Goal: Task Accomplishment & Management: Use online tool/utility

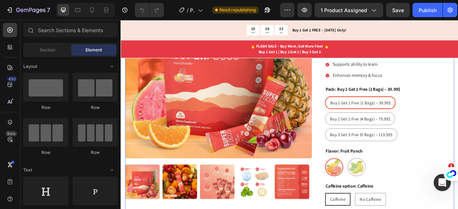
scroll to position [193, 0]
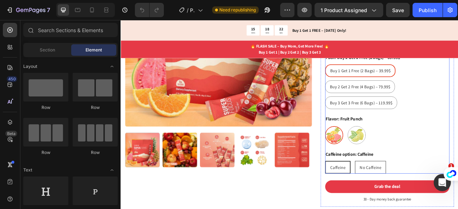
click at [425, 204] on span "No Caffeine" at bounding box center [438, 207] width 27 height 7
click at [418, 199] on input "No Caffeine No Caffeine No Caffeine" at bounding box center [418, 199] width 0 height 0
radio input "true"
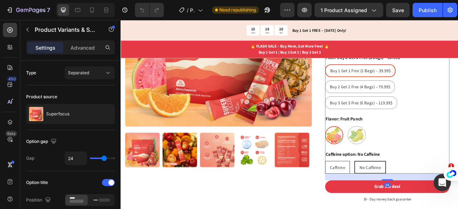
click at [400, 204] on span "Caffeine" at bounding box center [396, 207] width 19 height 7
click at [381, 199] on input "Caffeine Caffeine Caffeine" at bounding box center [380, 199] width 0 height 0
radio input "true"
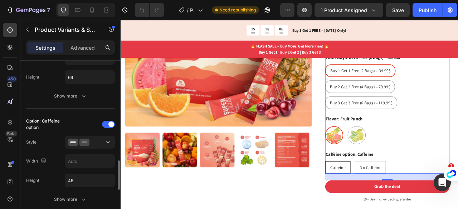
scroll to position [400, 0]
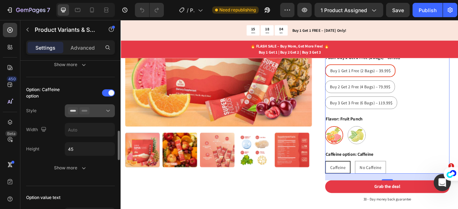
click at [103, 107] on div at bounding box center [90, 110] width 44 height 7
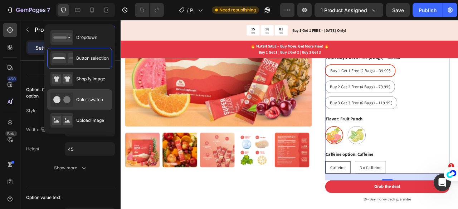
click at [93, 102] on div "Color swatch" at bounding box center [76, 100] width 53 height 14
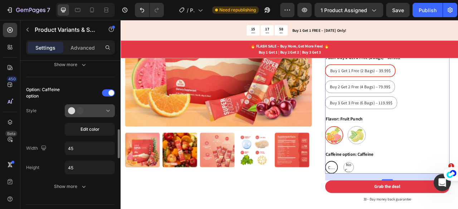
click at [106, 108] on icon at bounding box center [107, 110] width 7 height 7
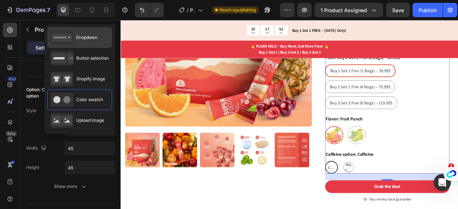
click at [89, 37] on span "Dropdown" at bounding box center [86, 37] width 21 height 6
type input "100%"
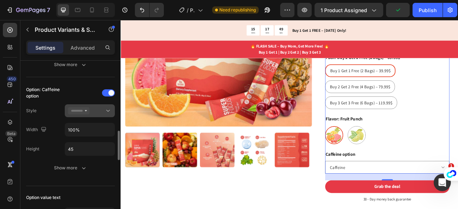
click at [99, 110] on div at bounding box center [90, 110] width 44 height 7
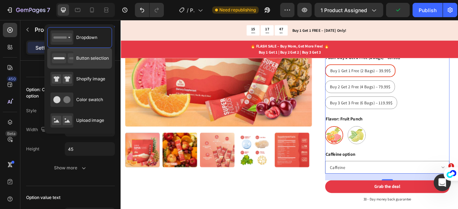
click at [90, 59] on span "Button selection" at bounding box center [92, 58] width 33 height 6
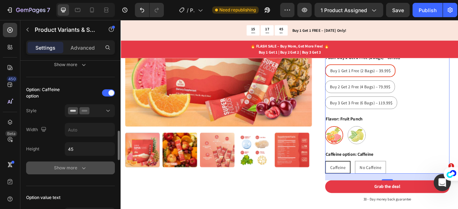
click at [78, 166] on div "Show more" at bounding box center [70, 168] width 33 height 7
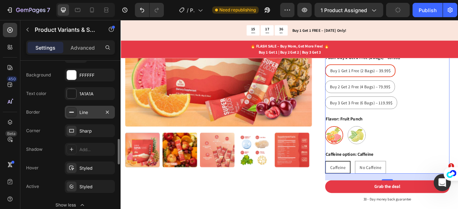
scroll to position [513, 0]
click at [90, 124] on div "Sharp" at bounding box center [90, 130] width 50 height 13
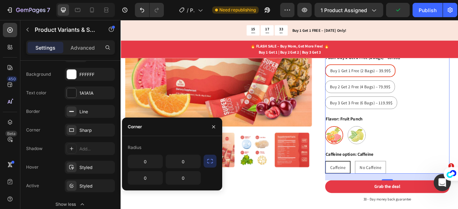
click at [210, 158] on icon "button" at bounding box center [209, 161] width 7 height 7
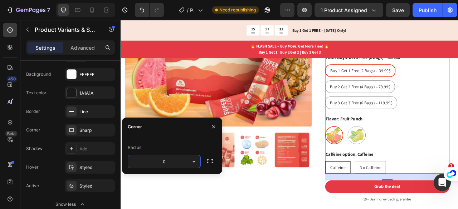
click at [180, 161] on input "0" at bounding box center [164, 161] width 72 height 13
click at [193, 161] on icon "button" at bounding box center [193, 161] width 7 height 7
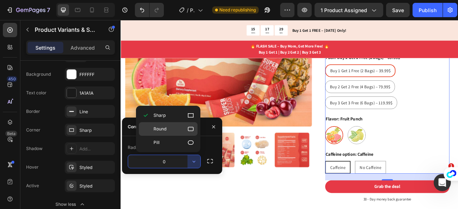
click at [187, 126] on p "Round" at bounding box center [173, 129] width 41 height 7
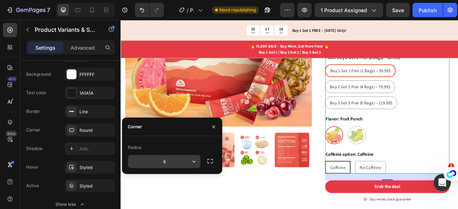
click at [197, 160] on icon "button" at bounding box center [193, 161] width 7 height 7
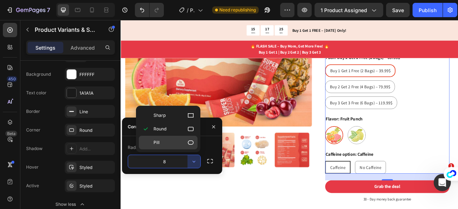
click at [183, 142] on p "Pill" at bounding box center [173, 142] width 41 height 7
type input "9999"
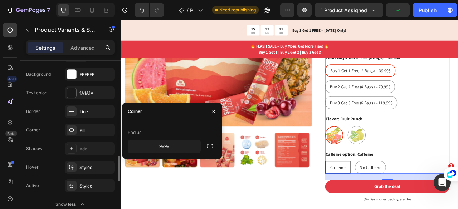
scroll to position [528, 0]
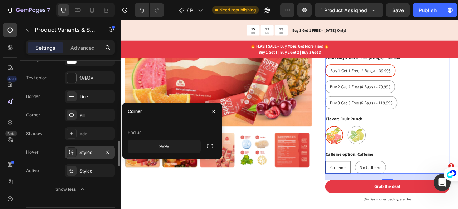
click at [74, 148] on div at bounding box center [72, 152] width 10 height 10
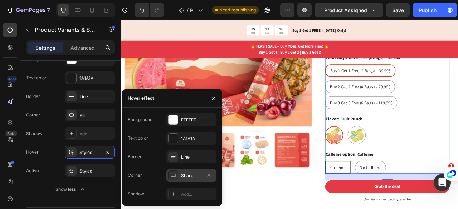
click at [192, 172] on div "Sharp" at bounding box center [191, 175] width 50 height 13
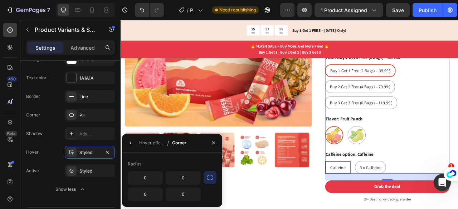
click at [207, 179] on icon "button" at bounding box center [210, 178] width 6 height 4
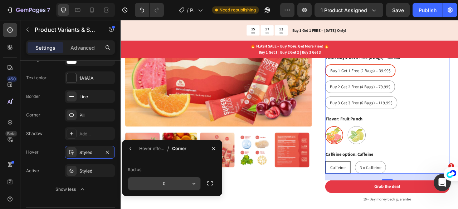
click at [181, 182] on input "0" at bounding box center [164, 183] width 72 height 13
click at [196, 183] on icon "button" at bounding box center [193, 183] width 7 height 7
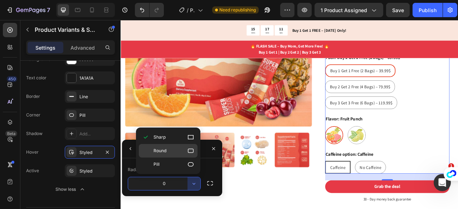
click at [172, 148] on p "Round" at bounding box center [173, 150] width 41 height 7
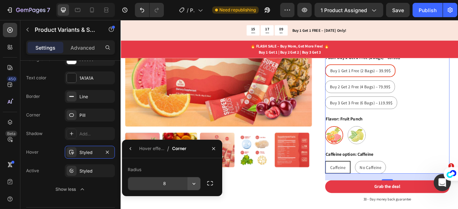
click at [192, 179] on button "button" at bounding box center [193, 183] width 13 height 13
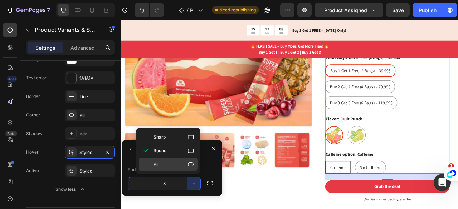
click at [182, 166] on p "Pill" at bounding box center [173, 164] width 41 height 7
type input "9999"
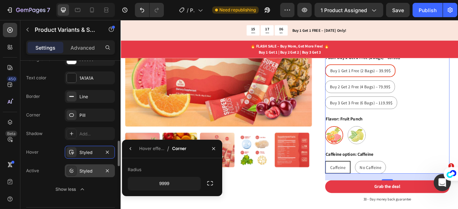
click at [88, 168] on div "Styled" at bounding box center [89, 171] width 21 height 6
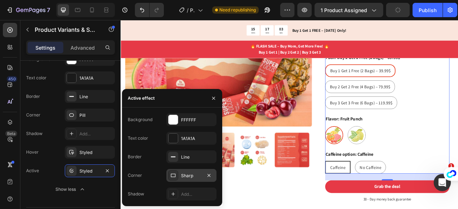
click at [179, 178] on div "Sharp" at bounding box center [191, 175] width 50 height 13
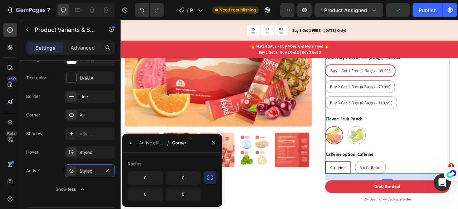
click at [206, 177] on button "button" at bounding box center [210, 177] width 13 height 13
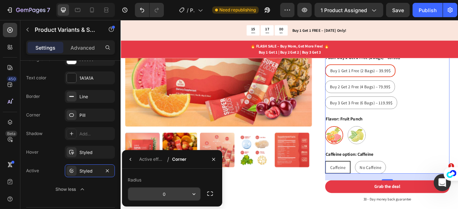
click at [178, 194] on input "0" at bounding box center [164, 194] width 72 height 13
click at [192, 195] on icon "button" at bounding box center [193, 194] width 7 height 7
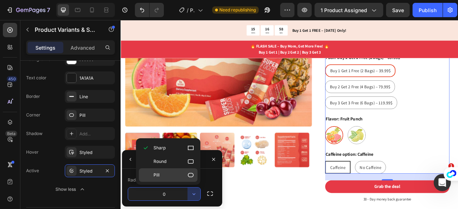
click at [187, 177] on icon at bounding box center [190, 175] width 7 height 7
type input "9999"
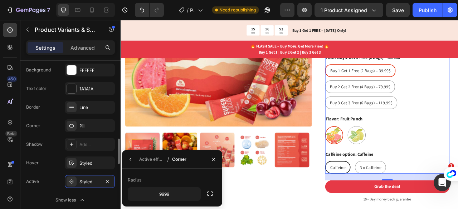
scroll to position [517, 0]
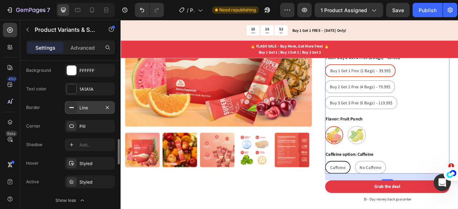
click at [90, 106] on div "Line" at bounding box center [89, 108] width 21 height 6
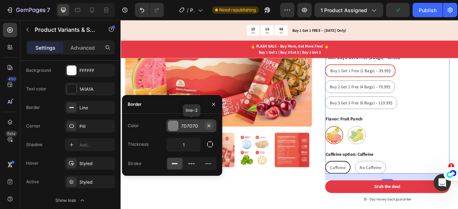
click at [208, 126] on icon "button" at bounding box center [208, 125] width 3 height 3
click at [192, 124] on div "Add..." at bounding box center [198, 126] width 34 height 6
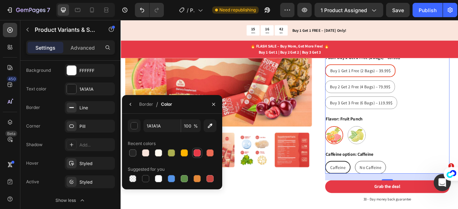
click at [197, 153] on div at bounding box center [197, 153] width 7 height 7
click at [132, 152] on div at bounding box center [132, 153] width 7 height 7
type input "242424"
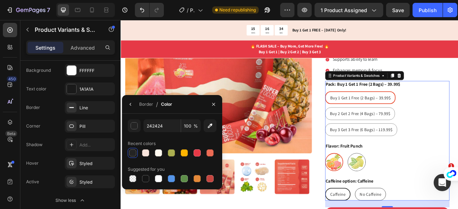
scroll to position [164, 0]
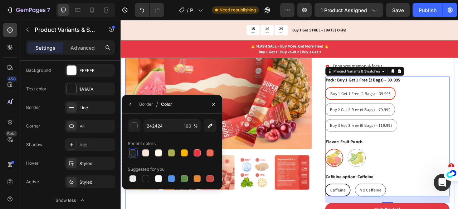
click at [167, 209] on div "Product Images" at bounding box center [244, 116] width 237 height 339
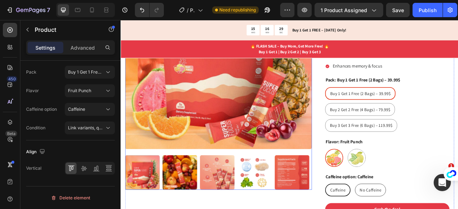
scroll to position [0, 0]
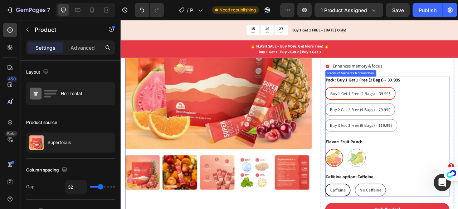
radio input "true"
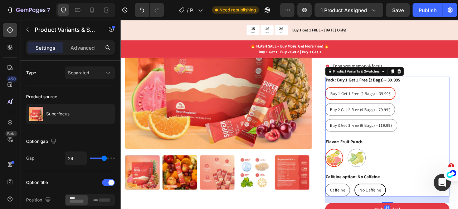
radio input "true"
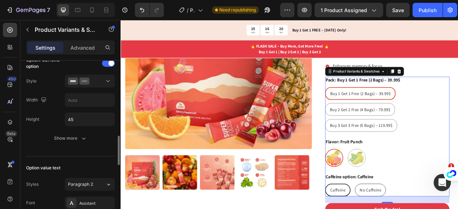
scroll to position [430, 0]
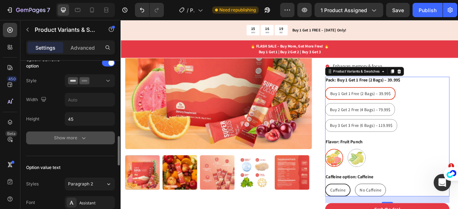
click at [66, 134] on div "Show more" at bounding box center [70, 137] width 33 height 7
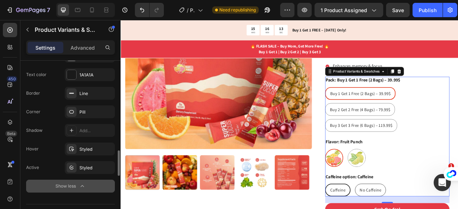
scroll to position [542, 0]
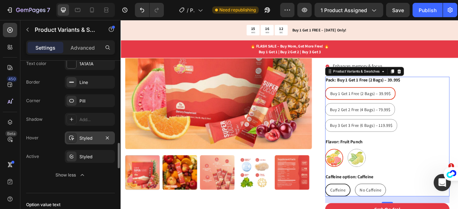
click at [77, 132] on div "Styled" at bounding box center [90, 138] width 50 height 13
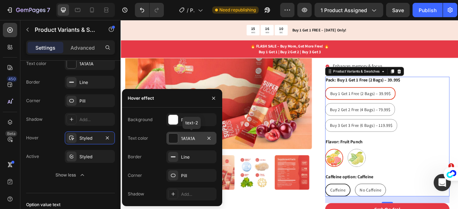
click at [183, 138] on div "1A1A1A" at bounding box center [191, 139] width 21 height 6
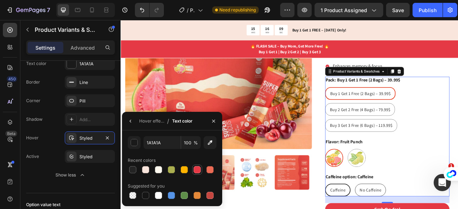
click at [198, 170] on div at bounding box center [197, 169] width 7 height 7
type input "E63946"
click at [198, 170] on div at bounding box center [197, 169] width 7 height 7
click at [215, 119] on icon "button" at bounding box center [214, 121] width 6 height 6
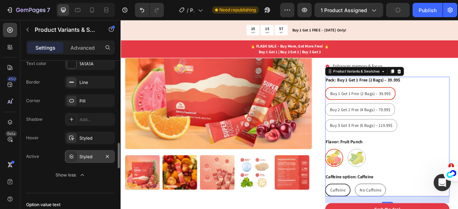
click at [84, 154] on div "Styled" at bounding box center [89, 157] width 21 height 6
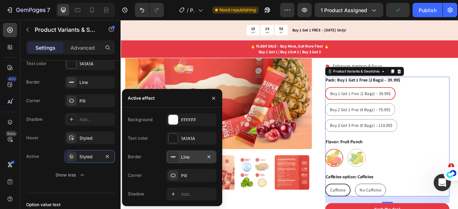
click at [182, 158] on div "Line" at bounding box center [191, 157] width 21 height 6
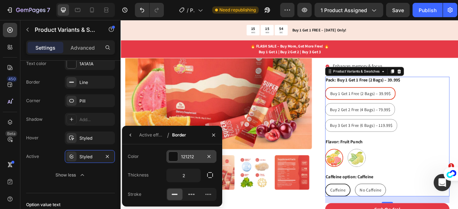
click at [191, 156] on div "121212" at bounding box center [191, 157] width 21 height 6
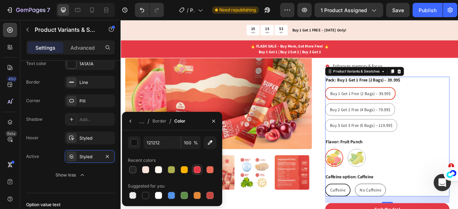
click at [198, 166] on div at bounding box center [197, 170] width 9 height 9
type input "E63946"
click at [281, 209] on div "Product Images" at bounding box center [244, 116] width 237 height 339
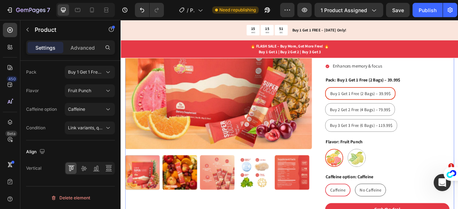
scroll to position [0, 0]
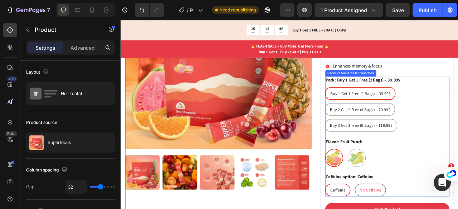
radio input "true"
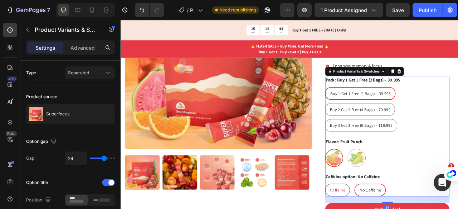
radio input "true"
click at [442, 171] on div "Flavor: Fruit Punch Fruit Punch Fruit Punch Lemon Lemon" at bounding box center [460, 189] width 158 height 36
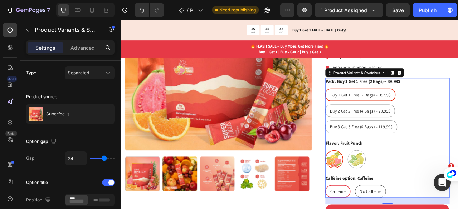
click at [457, 113] on div "Product Images Superfocus Product Title Icon Icon Icon Icon Icon Icon List 2,50…" at bounding box center [335, 116] width 429 height 391
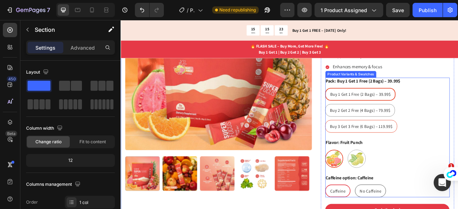
scroll to position [164, 0]
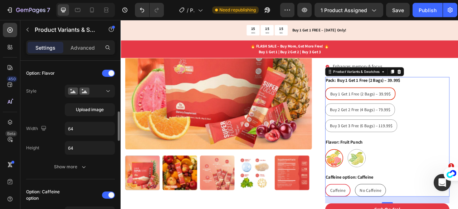
scroll to position [298, 0]
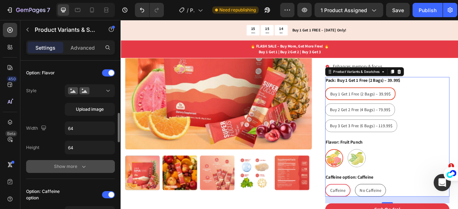
click at [79, 164] on div "Show more" at bounding box center [70, 166] width 33 height 7
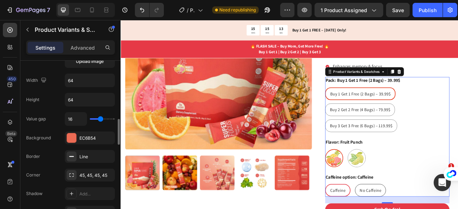
scroll to position [351, 0]
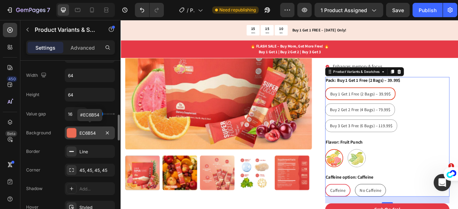
click at [92, 127] on div "EC6B54" at bounding box center [90, 133] width 50 height 13
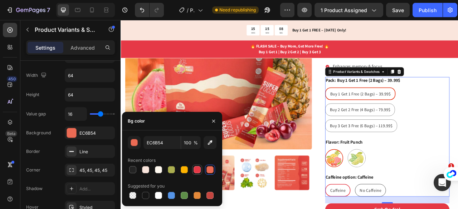
click at [197, 171] on div at bounding box center [197, 169] width 7 height 7
type input "E63946"
click at [457, 171] on div "Flavor: Fruit Punch Fruit Punch Fruit Punch Lemon Lemon" at bounding box center [460, 189] width 158 height 36
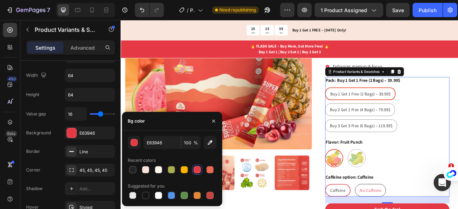
radio input "true"
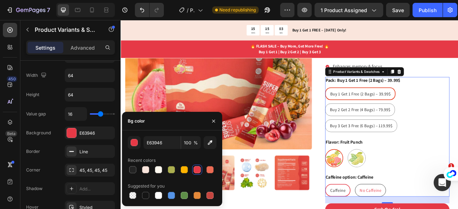
radio input "true"
click at [457, 185] on div "Fruit Punch Fruit Punch Lemon Lemon" at bounding box center [460, 196] width 158 height 23
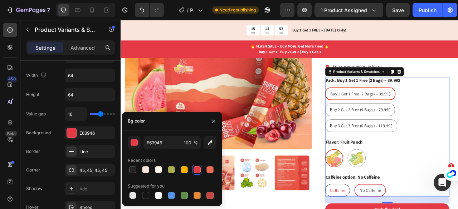
radio input "true"
click at [457, 194] on div "Fruit Punch Fruit Punch Lemon Lemon" at bounding box center [460, 196] width 158 height 23
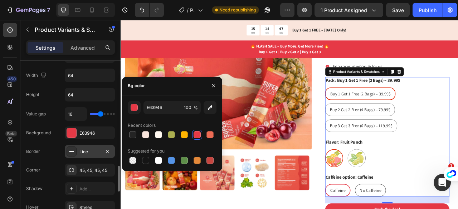
scroll to position [396, 0]
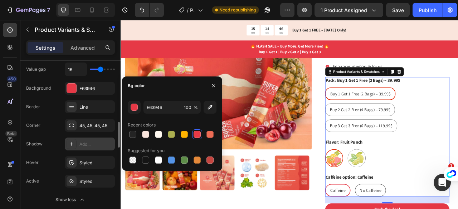
click at [71, 141] on icon at bounding box center [72, 144] width 6 height 6
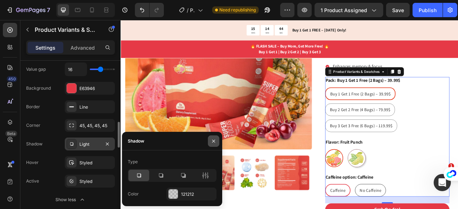
click at [214, 144] on icon "button" at bounding box center [214, 141] width 6 height 6
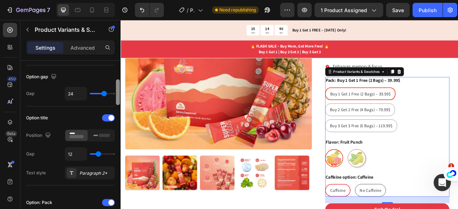
scroll to position [43, 0]
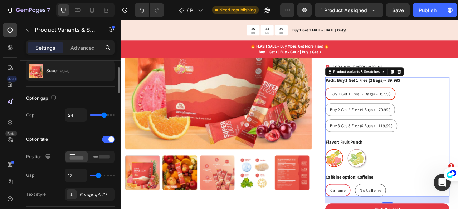
click at [457, 171] on div "Flavor: Fruit Punch Fruit Punch Fruit Punch Lemon Lemon" at bounding box center [460, 189] width 158 height 36
click at [90, 9] on icon at bounding box center [92, 10] width 4 height 5
type input "14"
type input "12"
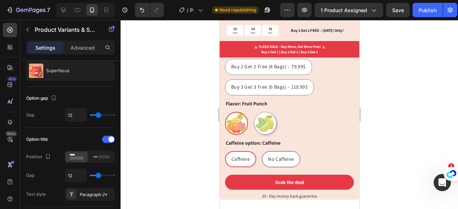
scroll to position [340, 0]
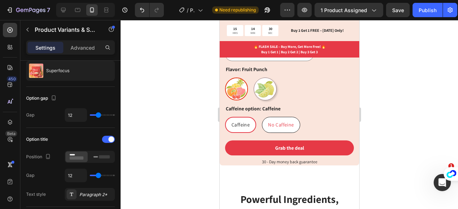
click at [275, 122] on span "No Caffeine" at bounding box center [281, 125] width 26 height 6
click at [261, 117] on input "No Caffeine No Caffeine No Caffeine" at bounding box center [261, 117] width 0 height 0
radio input "true"
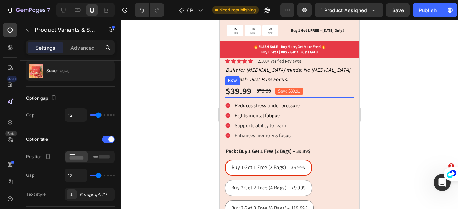
scroll to position [185, 0]
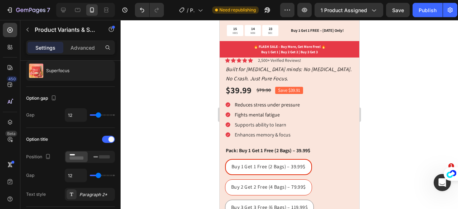
click at [284, 184] on span "Buy 2 Get 2 Free (4 Bags) – 79.99$" at bounding box center [268, 187] width 75 height 6
click at [225, 180] on input "Buy 2 Get 2 Free (4 Bags) – 79.99$ Buy 2 Get 2 Free (4 Bags) – 79.99$ Buy 2 Get…" at bounding box center [224, 179] width 0 height 0
radio input "true"
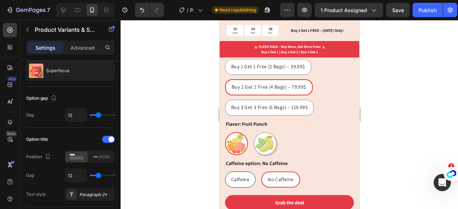
scroll to position [305, 0]
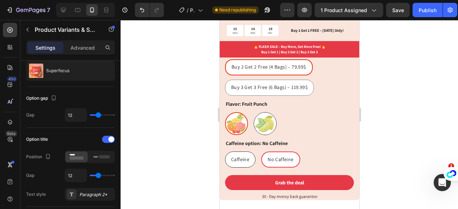
click at [265, 116] on img at bounding box center [265, 124] width 22 height 22
click at [253, 112] on input "[PERSON_NAME]" at bounding box center [253, 112] width 0 height 0
radio input "true"
click at [232, 119] on img at bounding box center [236, 124] width 22 height 22
click at [225, 112] on input "Fruit Punch Fruit Punch" at bounding box center [224, 112] width 0 height 0
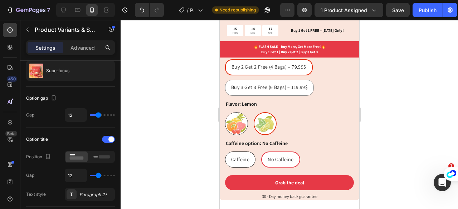
radio input "true"
click at [332, 132] on div "Pack: Buy 2 Get 2 Free (4 Bags) – 79.99$ Buy 1 Get 1 Free (2 Bags) – 39.99$ Buy…" at bounding box center [289, 96] width 129 height 141
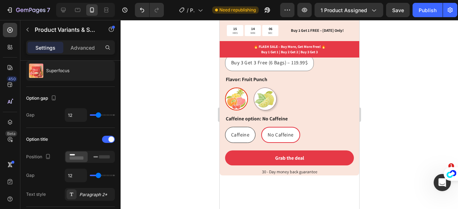
scroll to position [293, 0]
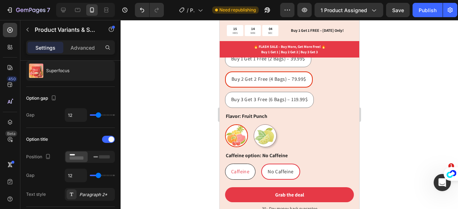
click at [240, 168] on span "Caffeine" at bounding box center [240, 171] width 18 height 6
click at [225, 164] on input "Caffeine Caffeine Caffeine" at bounding box center [224, 163] width 0 height 0
radio input "true"
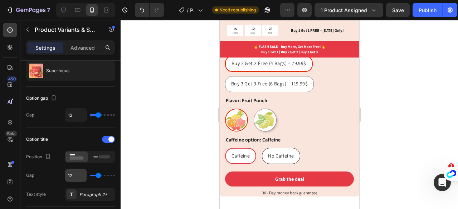
scroll to position [64, 0]
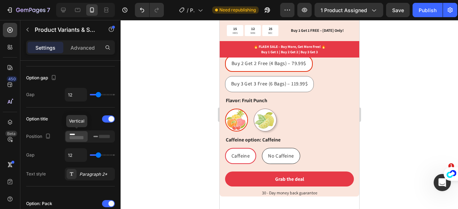
click at [79, 133] on icon at bounding box center [76, 137] width 16 height 8
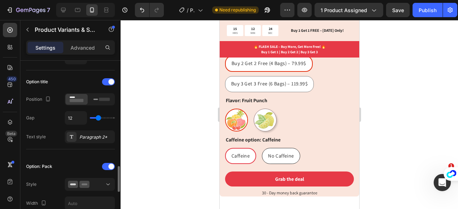
scroll to position [189, 0]
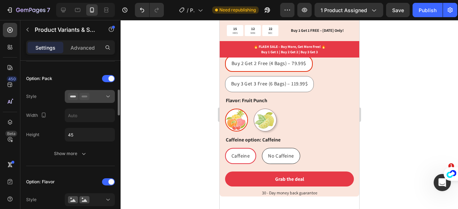
click at [97, 94] on div at bounding box center [90, 96] width 44 height 7
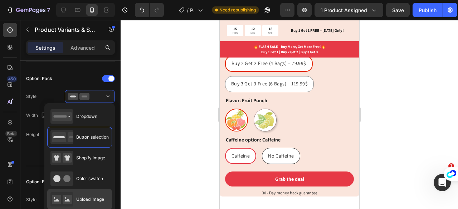
click at [87, 197] on span "Upload image" at bounding box center [90, 199] width 28 height 6
type input "64"
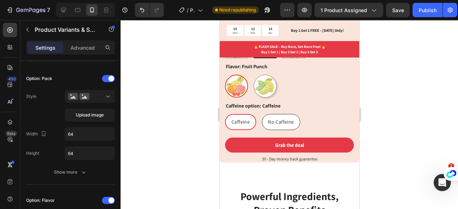
click at [245, 118] on div "Caffeine" at bounding box center [240, 122] width 30 height 13
click at [225, 114] on input "Caffeine Caffeine Caffeine" at bounding box center [224, 114] width 0 height 0
click at [92, 112] on span "Upload image" at bounding box center [90, 115] width 28 height 6
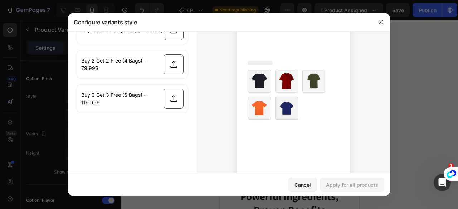
scroll to position [0, 0]
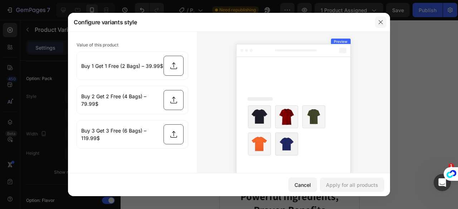
click at [383, 20] on icon "button" at bounding box center [381, 22] width 6 height 6
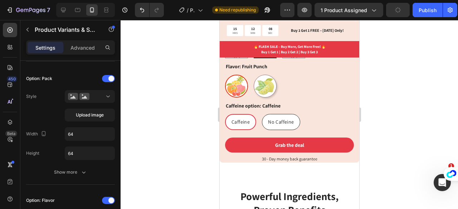
type input "45"
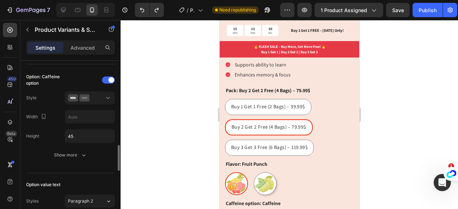
scroll to position [544, 0]
click at [102, 91] on button at bounding box center [90, 97] width 50 height 13
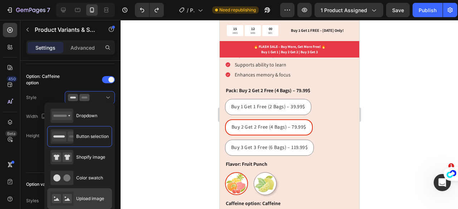
click at [82, 198] on span "Upload image" at bounding box center [90, 199] width 28 height 6
type input "64"
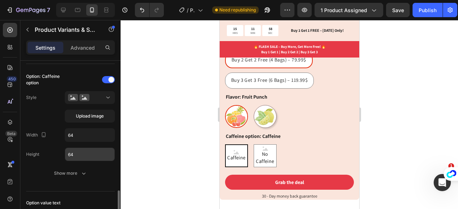
scroll to position [586, 0]
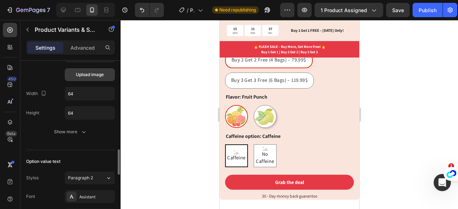
click at [90, 75] on button "Upload image" at bounding box center [90, 74] width 50 height 13
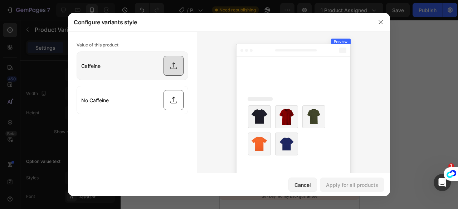
click at [167, 66] on input "file" at bounding box center [132, 66] width 111 height 28
type input "C:\fakepath\Caffeine.webp"
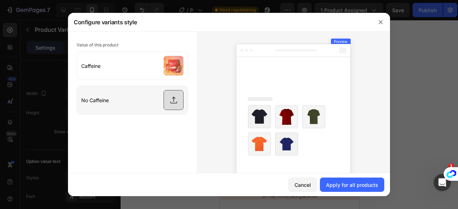
click at [171, 101] on input "file" at bounding box center [132, 100] width 111 height 28
type input "C:\fakepath\no caffeine.webp"
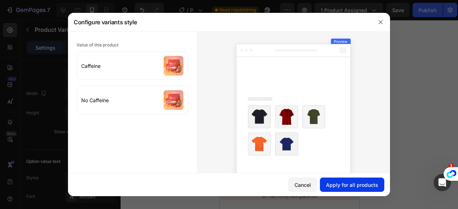
click at [340, 186] on div "Apply for all products" at bounding box center [352, 185] width 52 height 8
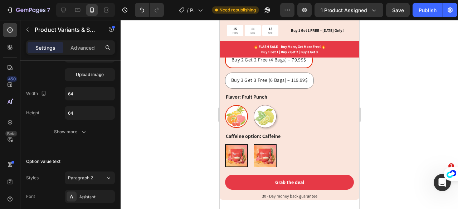
click at [275, 145] on img at bounding box center [265, 156] width 22 height 22
click at [253, 145] on input "No Caffeine No Caffeine" at bounding box center [253, 144] width 0 height 0
radio input "true"
click at [234, 146] on img at bounding box center [236, 156] width 22 height 22
click at [225, 145] on input "Caffeine Caffeine" at bounding box center [224, 144] width 0 height 0
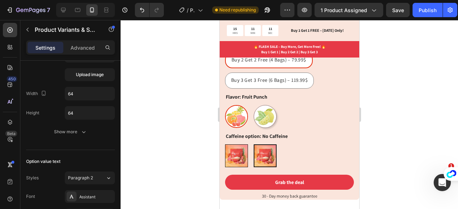
radio input "true"
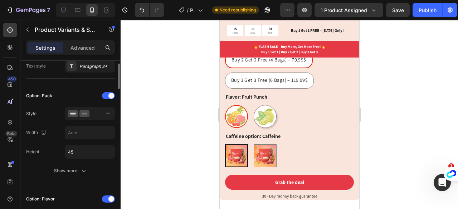
scroll to position [152, 0]
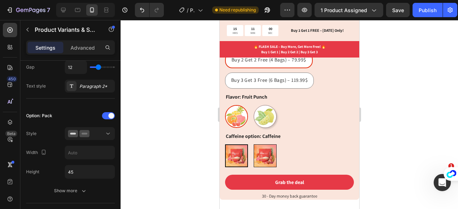
click at [266, 147] on img at bounding box center [265, 156] width 22 height 22
click at [253, 145] on input "No Caffeine No Caffeine" at bounding box center [253, 144] width 0 height 0
radio input "true"
click at [234, 145] on img at bounding box center [236, 156] width 22 height 22
click at [225, 144] on input "Caffeine Caffeine" at bounding box center [224, 144] width 0 height 0
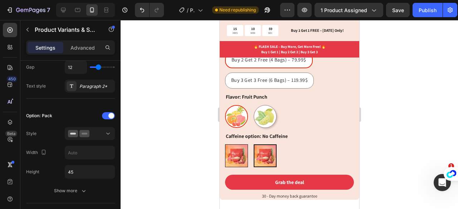
radio input "true"
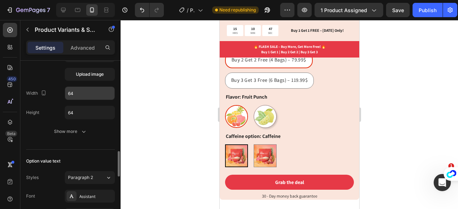
scroll to position [587, 0]
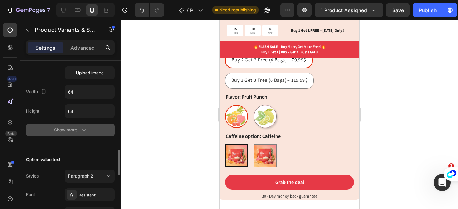
click at [81, 127] on icon "button" at bounding box center [83, 130] width 7 height 7
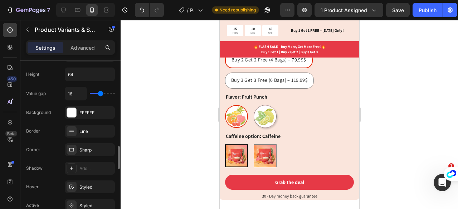
scroll to position [625, 0]
click at [84, 146] on div "Sharp" at bounding box center [89, 149] width 21 height 6
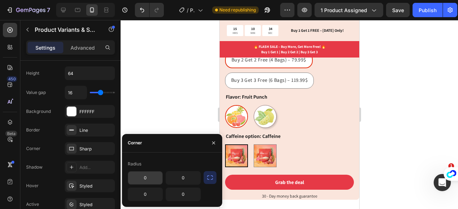
click at [150, 176] on input "0" at bounding box center [145, 178] width 34 height 13
type input "45"
click at [191, 176] on input "0" at bounding box center [183, 178] width 34 height 13
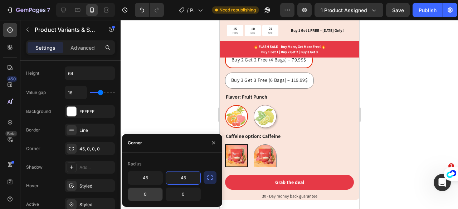
type input "45"
click at [154, 194] on input "0" at bounding box center [145, 194] width 34 height 13
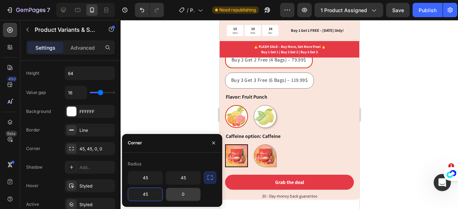
type input "45"
click at [191, 192] on input "0" at bounding box center [183, 194] width 34 height 13
type input "45"
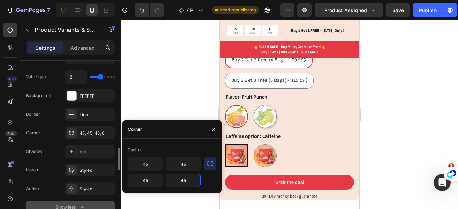
scroll to position [644, 0]
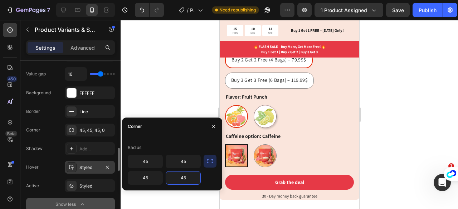
click at [84, 165] on div "Styled" at bounding box center [89, 168] width 21 height 6
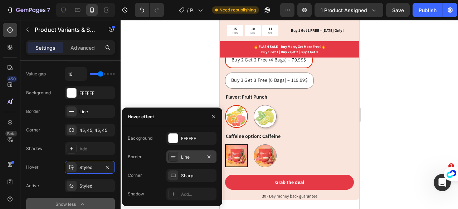
click at [182, 157] on div "Line" at bounding box center [191, 157] width 21 height 6
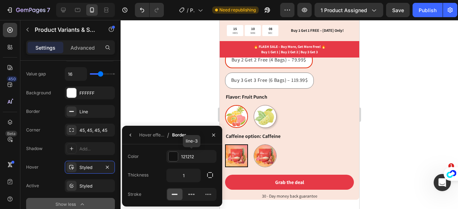
click at [182, 157] on div "121212" at bounding box center [198, 157] width 34 height 6
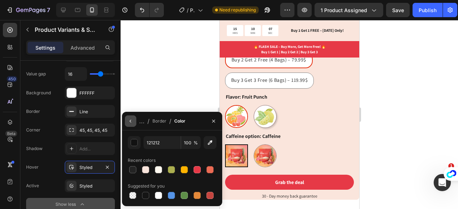
click at [130, 121] on icon "button" at bounding box center [129, 121] width 1 height 3
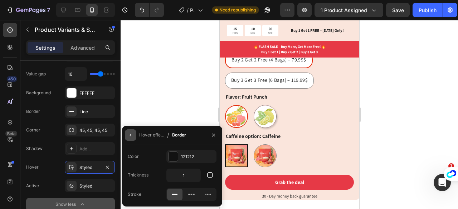
click at [129, 133] on icon "button" at bounding box center [131, 135] width 6 height 6
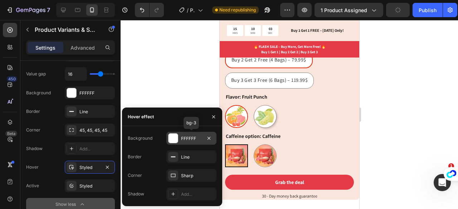
click at [187, 140] on div "FFFFFF" at bounding box center [191, 139] width 21 height 6
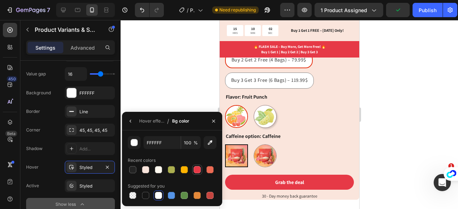
click at [197, 167] on div at bounding box center [197, 169] width 7 height 7
type input "E63946"
click at [128, 121] on icon "button" at bounding box center [131, 121] width 6 height 6
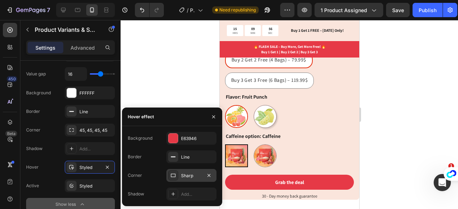
click at [186, 177] on div "Sharp" at bounding box center [191, 176] width 21 height 6
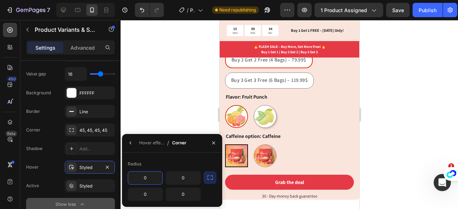
click at [150, 181] on input "0" at bounding box center [145, 178] width 34 height 13
type input "45"
click at [188, 178] on input "0" at bounding box center [183, 178] width 34 height 13
type input "45"
click at [152, 190] on input "0" at bounding box center [145, 194] width 34 height 13
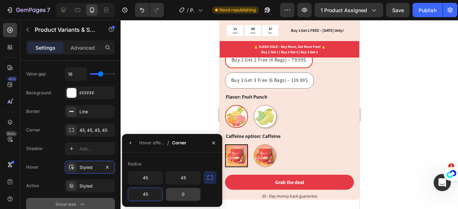
type input "45"
click at [189, 190] on input "0" at bounding box center [183, 194] width 34 height 13
type input "45"
click at [195, 166] on div "Radius" at bounding box center [172, 163] width 89 height 11
click at [131, 143] on icon "button" at bounding box center [131, 143] width 6 height 6
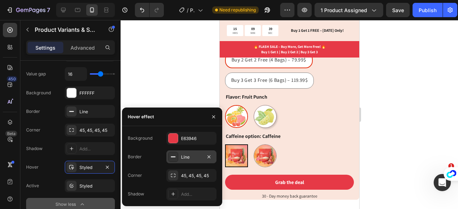
click at [180, 161] on div "Line" at bounding box center [191, 157] width 50 height 13
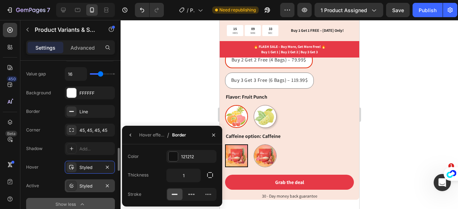
click at [83, 185] on div "Styled" at bounding box center [89, 186] width 21 height 6
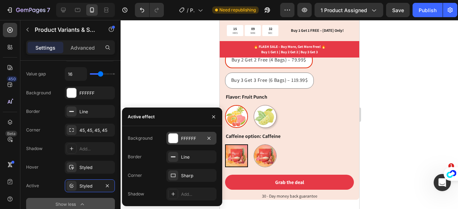
click at [188, 142] on div "FFFFFF" at bounding box center [191, 138] width 50 height 13
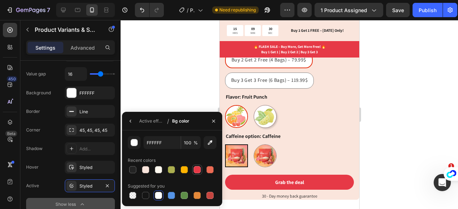
click at [200, 173] on div at bounding box center [197, 170] width 9 height 9
type input "E63946"
click at [132, 118] on button "button" at bounding box center [130, 121] width 11 height 11
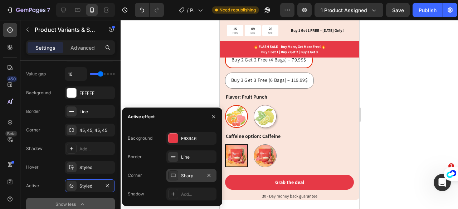
click at [187, 172] on div "Sharp" at bounding box center [191, 175] width 50 height 13
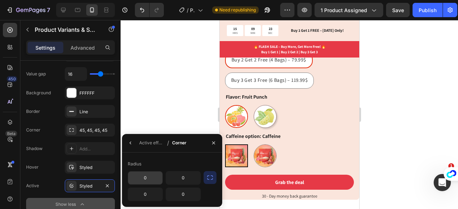
click at [149, 179] on input "0" at bounding box center [145, 178] width 34 height 13
type input "45"
click at [191, 180] on input "0" at bounding box center [183, 178] width 34 height 13
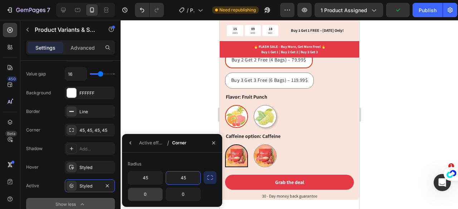
type input "45"
click at [147, 197] on input "0" at bounding box center [145, 194] width 34 height 13
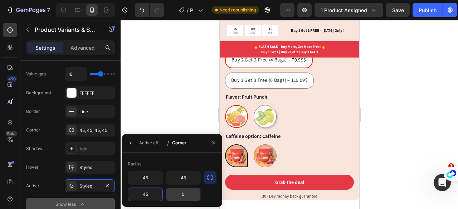
type input "45"
click at [191, 192] on input "0" at bounding box center [183, 194] width 34 height 13
type input "45"
click at [131, 142] on icon "button" at bounding box center [129, 143] width 1 height 3
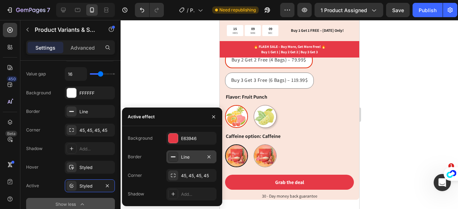
click at [180, 156] on div "Line" at bounding box center [191, 157] width 50 height 13
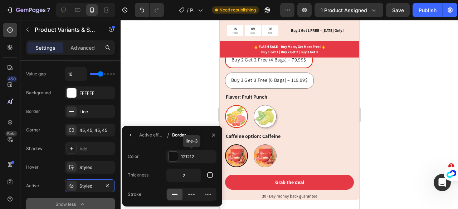
click at [180, 156] on div "121212" at bounding box center [191, 156] width 50 height 13
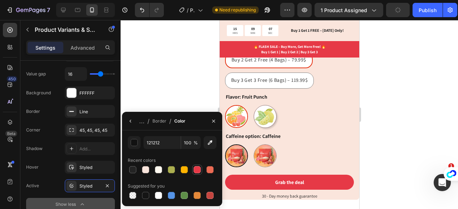
click at [196, 167] on div at bounding box center [197, 169] width 7 height 7
type input "E63946"
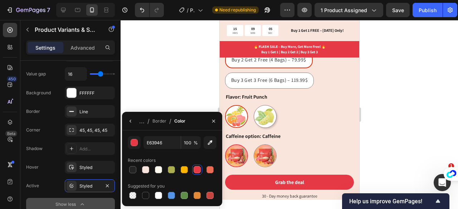
click at [319, 148] on div "Caffeine Caffeine No Caffeine No Caffeine" at bounding box center [289, 156] width 129 height 23
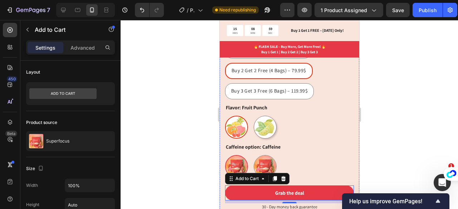
scroll to position [337, 0]
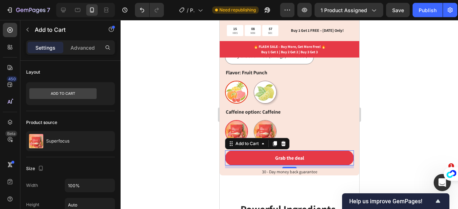
click at [391, 126] on div at bounding box center [289, 114] width 337 height 189
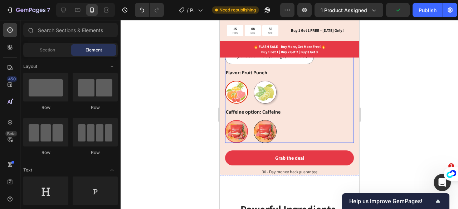
click at [262, 121] on img at bounding box center [265, 132] width 22 height 22
click at [253, 120] on input "No Caffeine No Caffeine" at bounding box center [253, 120] width 0 height 0
radio input "true"
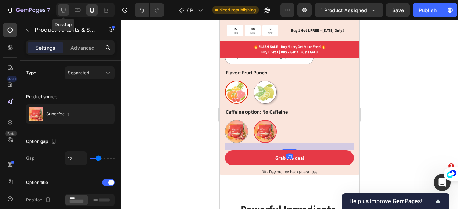
click at [63, 8] on icon at bounding box center [63, 10] width 5 height 5
type input "24"
type input "15"
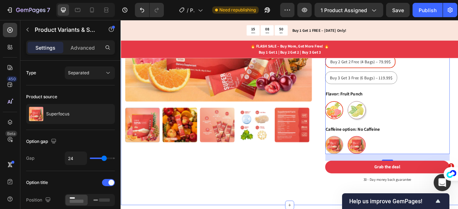
scroll to position [224, 0]
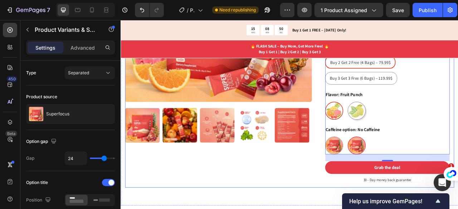
click at [317, 209] on div "Product Images" at bounding box center [244, 60] width 237 height 346
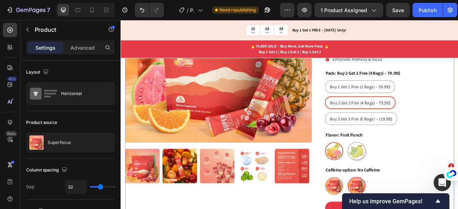
scroll to position [165, 0]
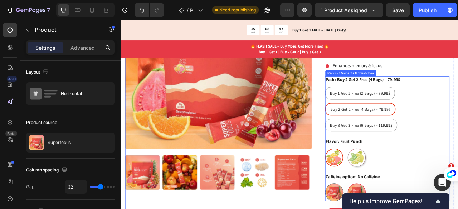
radio input "true"
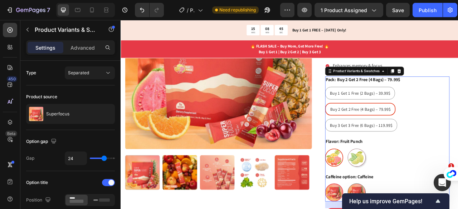
radio input "true"
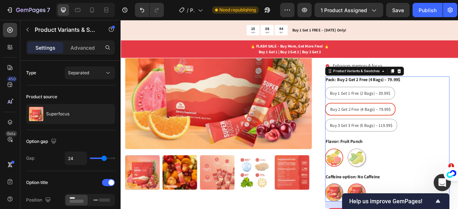
radio input "true"
click at [416, 184] on img at bounding box center [421, 195] width 22 height 22
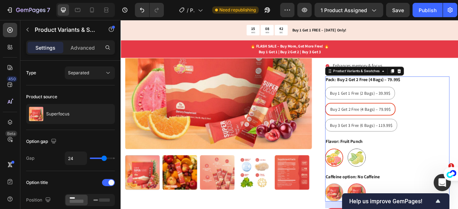
click at [409, 183] on input "[PERSON_NAME]" at bounding box center [409, 183] width 0 height 0
radio input "true"
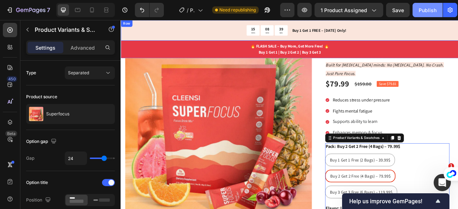
scroll to position [72, 0]
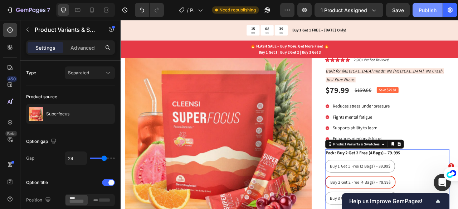
click at [430, 11] on div "Publish" at bounding box center [427, 10] width 18 height 8
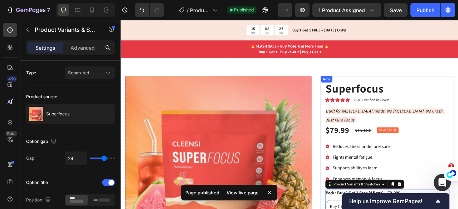
scroll to position [0, 0]
